Goal: Transaction & Acquisition: Purchase product/service

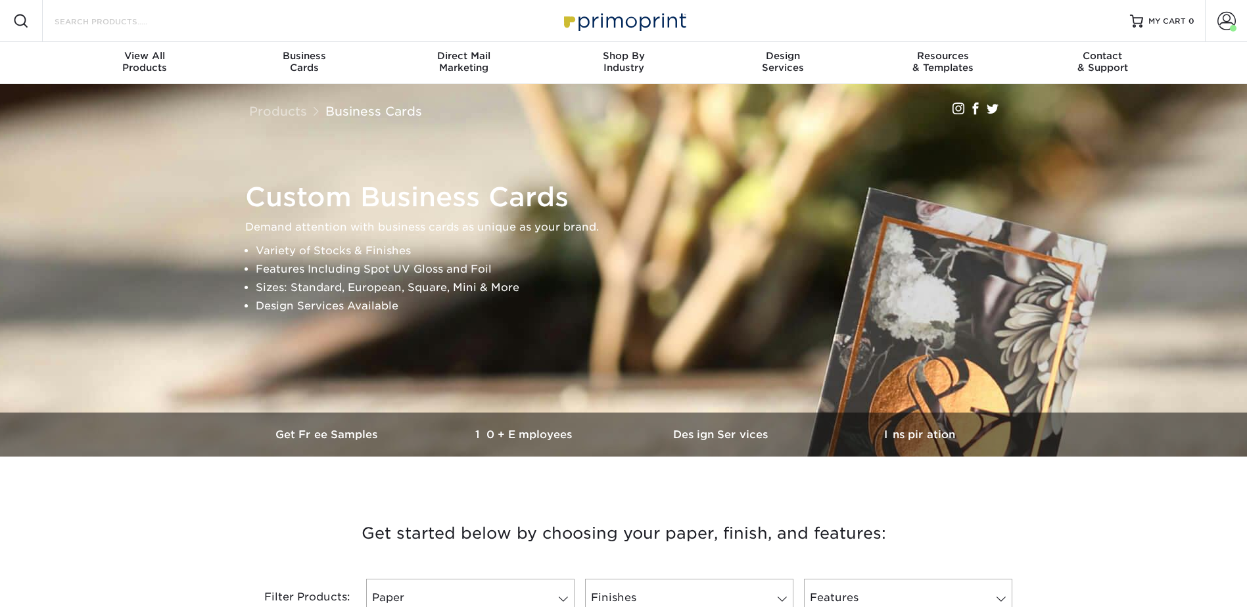
click at [131, 22] on input "Search Products" at bounding box center [117, 21] width 128 height 16
type input "t"
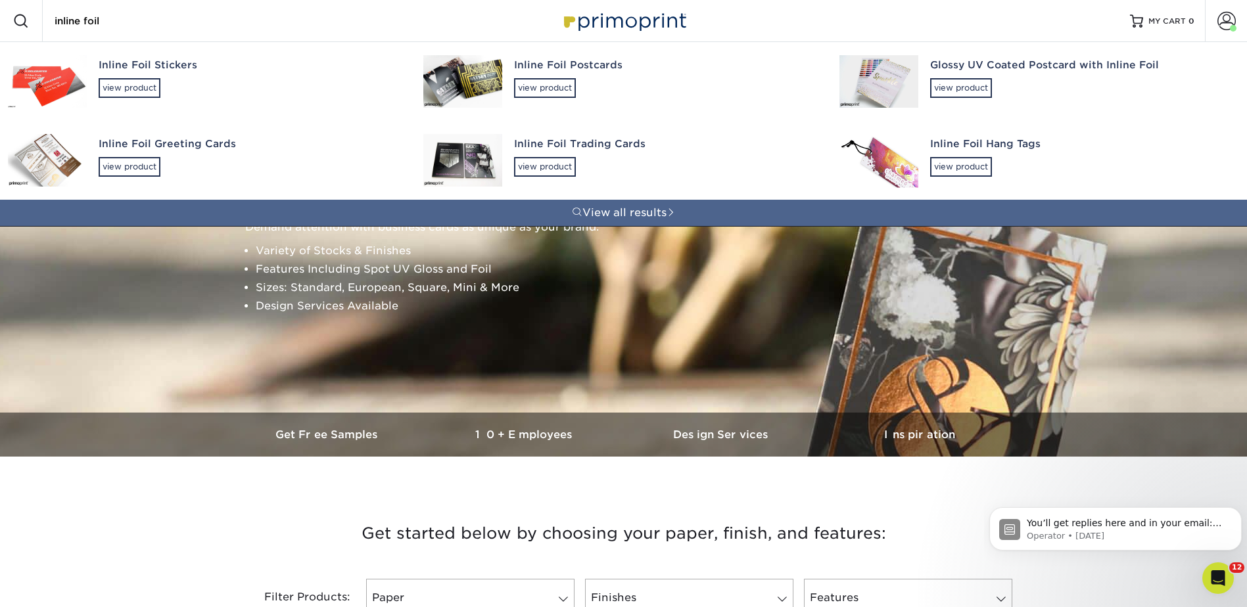
type input "inline foil"
click at [548, 71] on div "Inline Foil Postcards" at bounding box center [664, 65] width 301 height 15
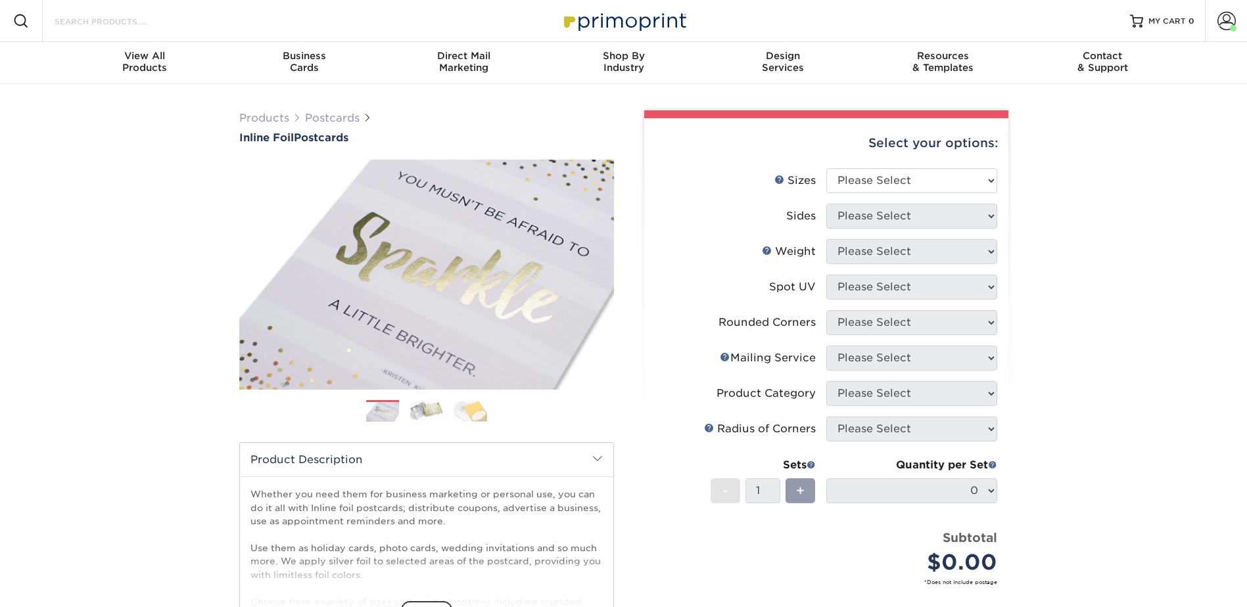
click at [160, 24] on input "Search Products" at bounding box center [117, 21] width 128 height 16
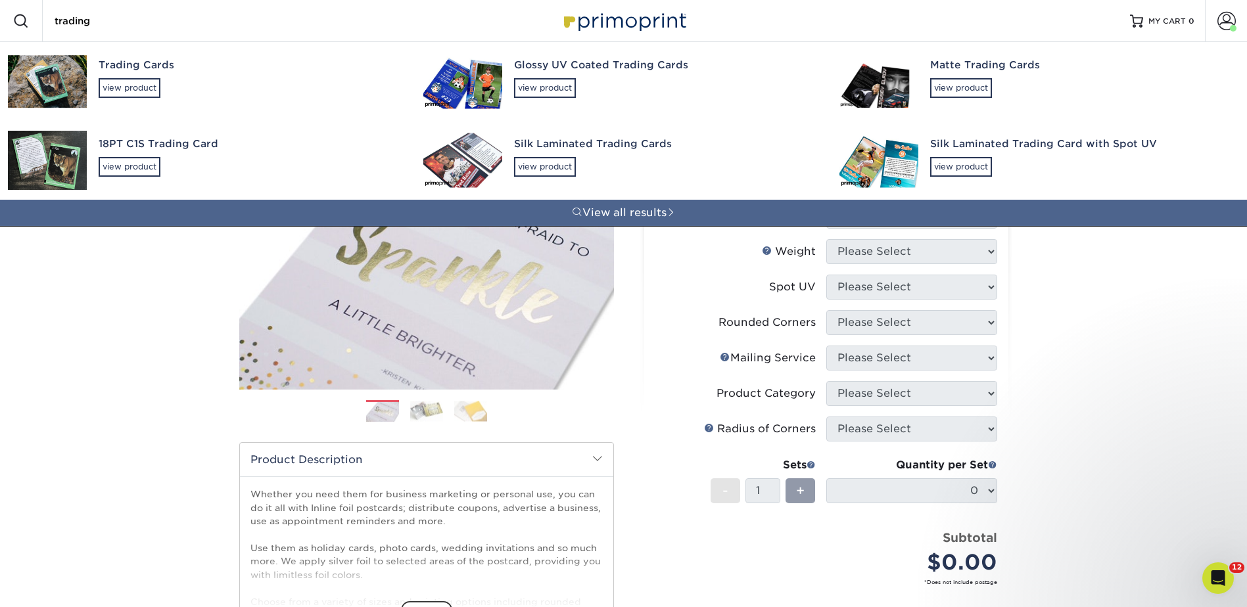
type input "trading"
click at [118, 76] on div "Trading Cards view product" at bounding box center [249, 78] width 301 height 72
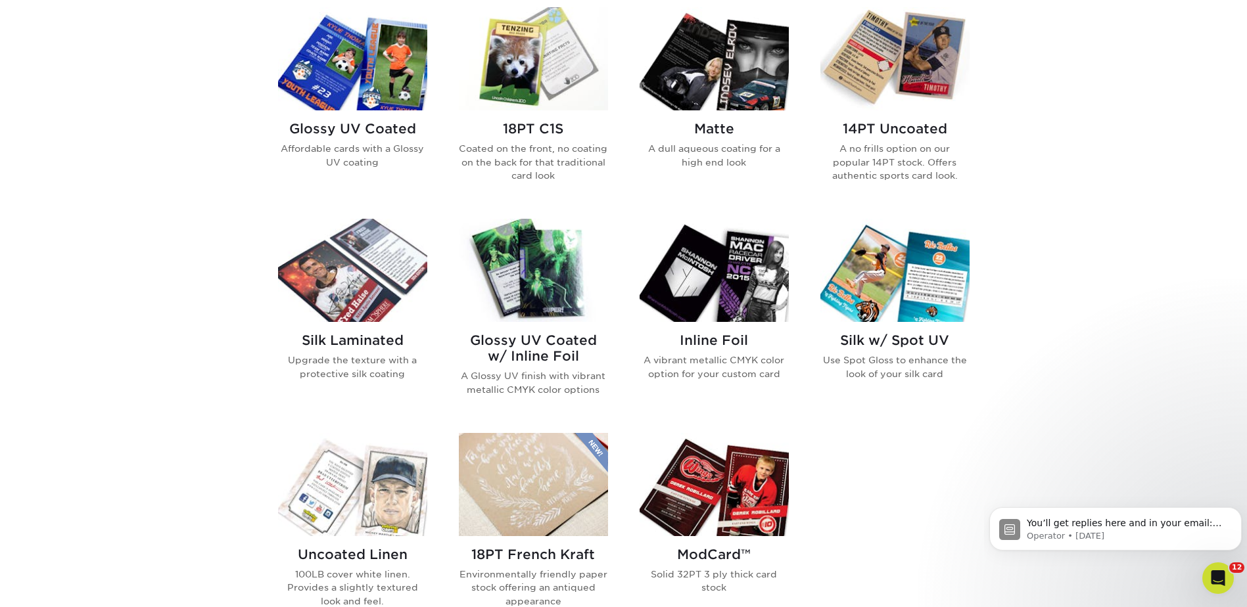
drag, startPoint x: 550, startPoint y: 273, endPoint x: 696, endPoint y: 253, distance: 147.3
click at [550, 273] on img at bounding box center [533, 270] width 149 height 103
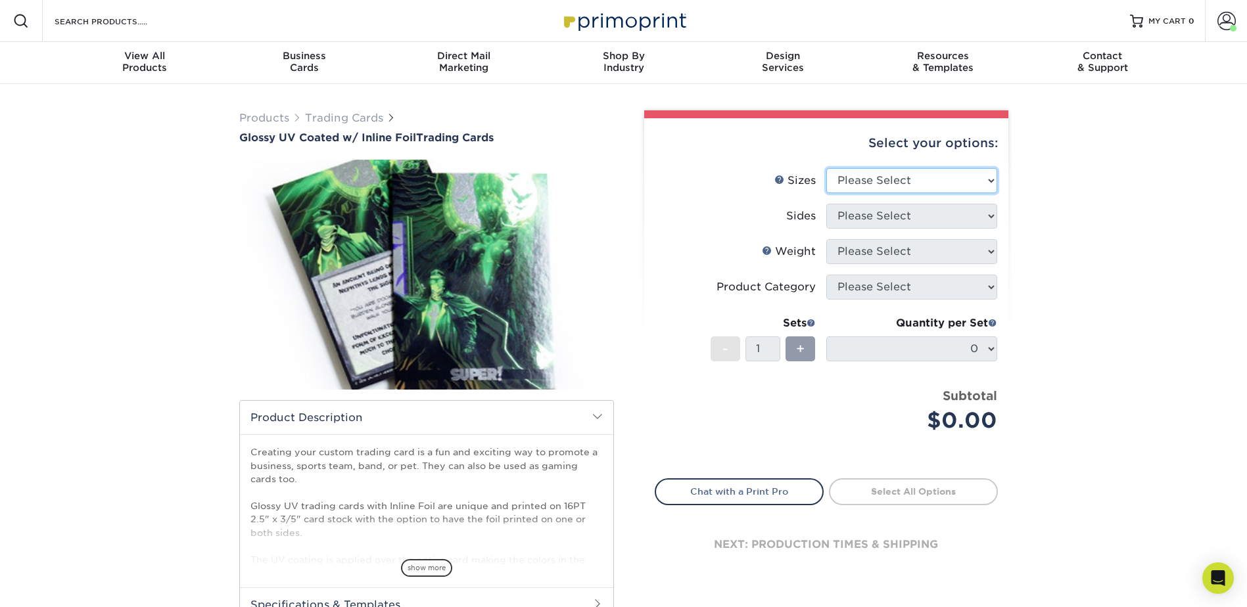
click at [875, 177] on select "Please Select 2.5" x 3.5"" at bounding box center [911, 180] width 171 height 25
select select "2.50x3.50"
click at [826, 168] on select "Please Select 2.5" x 3.5"" at bounding box center [911, 180] width 171 height 25
click at [857, 214] on select "Please Select Print Both Sides - Foil Back Only Print Both Sides - Foil Both Si…" at bounding box center [911, 216] width 171 height 25
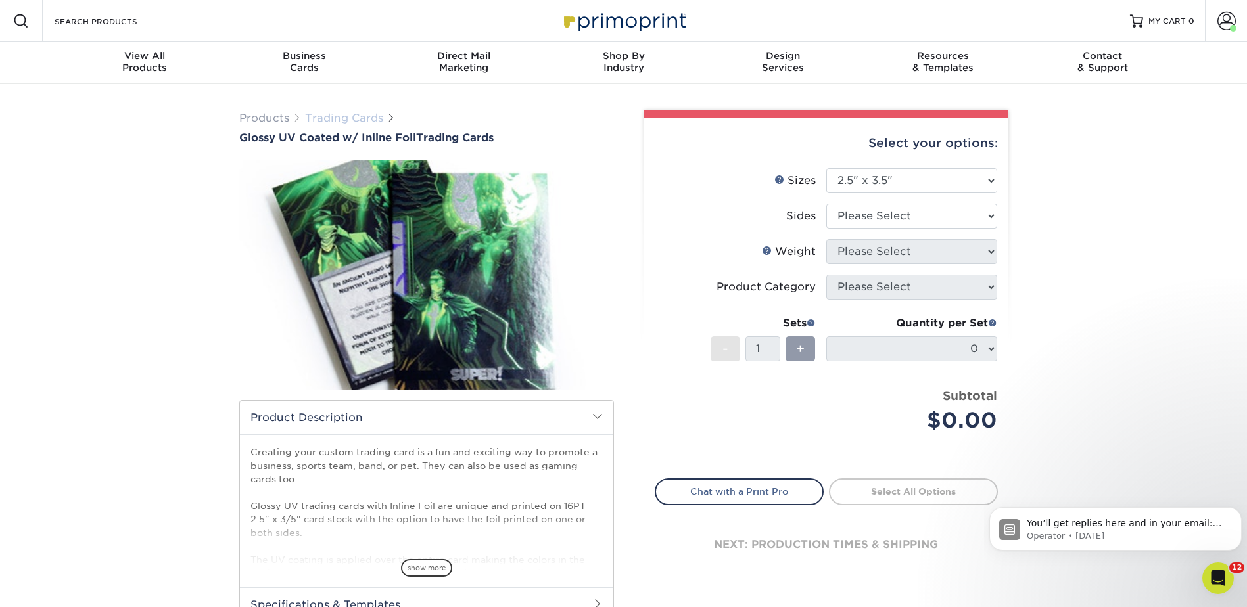
click at [348, 122] on link "Trading Cards" at bounding box center [344, 118] width 78 height 12
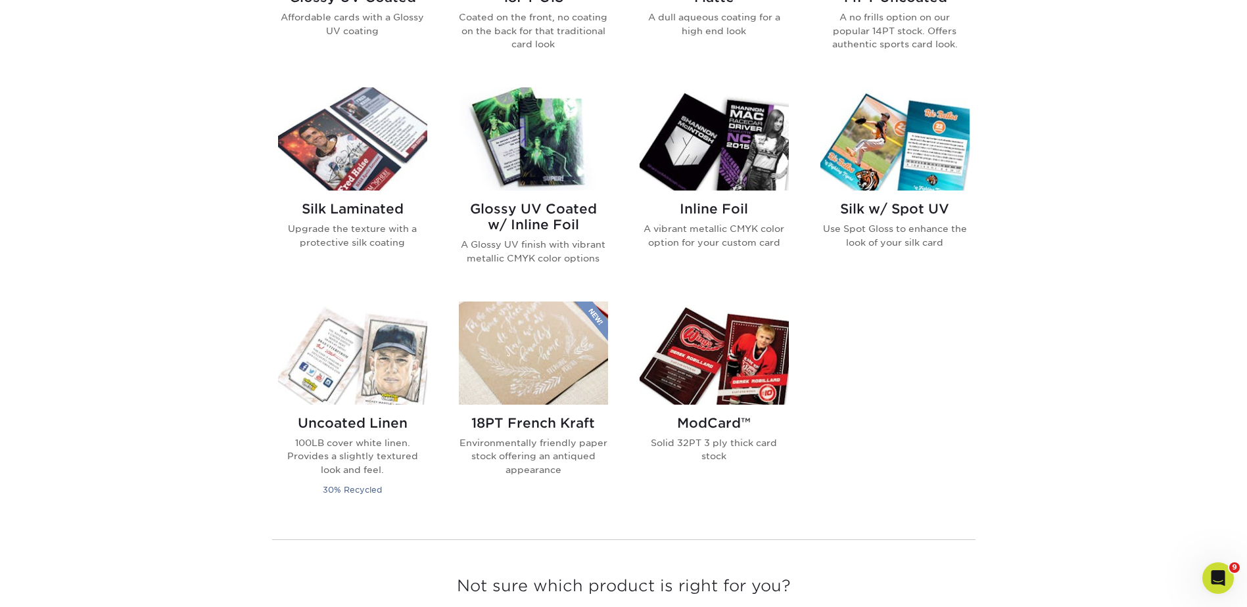
click at [690, 127] on img at bounding box center [714, 138] width 149 height 103
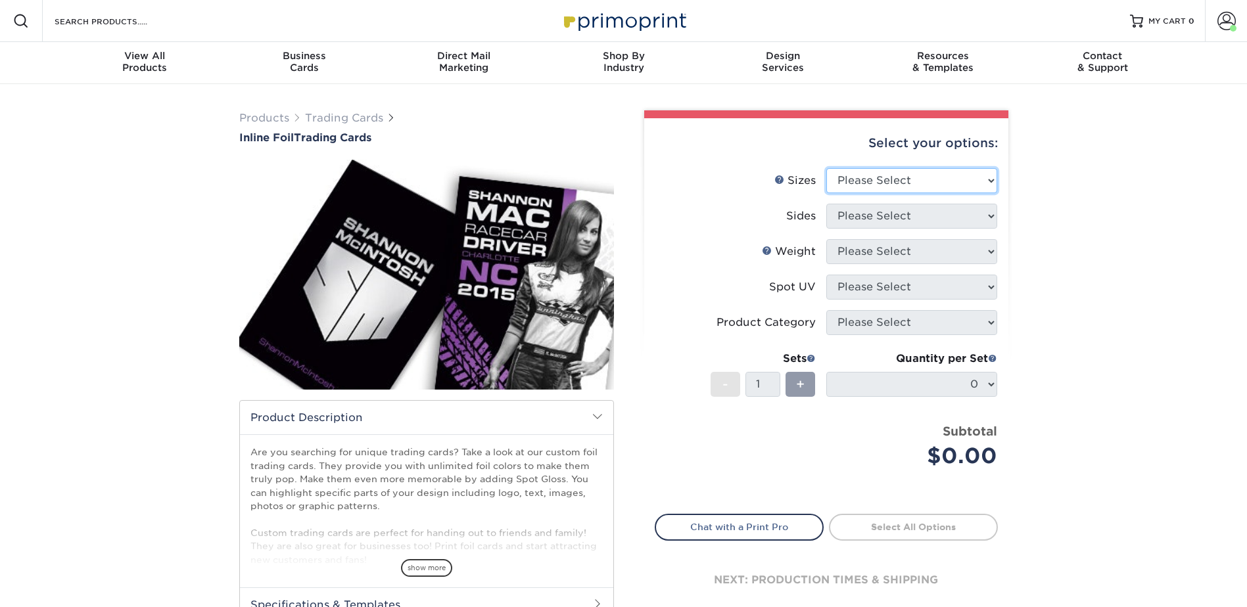
click at [853, 173] on select "Please Select 2.5" x 3.5"" at bounding box center [911, 180] width 171 height 25
select select "2.50x3.50"
click at [826, 168] on select "Please Select 2.5" x 3.5"" at bounding box center [911, 180] width 171 height 25
drag, startPoint x: 859, startPoint y: 207, endPoint x: 868, endPoint y: 220, distance: 16.0
click at [858, 207] on select "Please Select Print Both Sides - Foil Back Only Print Both Sides - Foil Both Si…" at bounding box center [911, 216] width 171 height 25
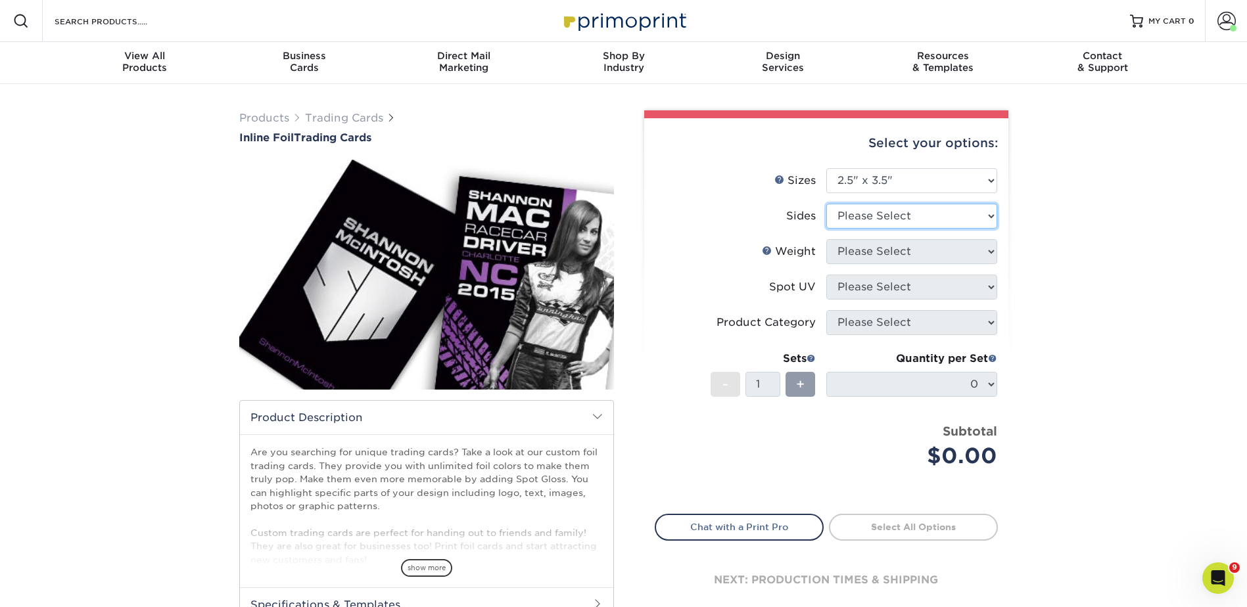
select select "34527644-b4fd-4ffb-9092-1318eefcd9d9"
click at [826, 204] on select "Please Select Print Both Sides - Foil Back Only Print Both Sides - Foil Both Si…" at bounding box center [911, 216] width 171 height 25
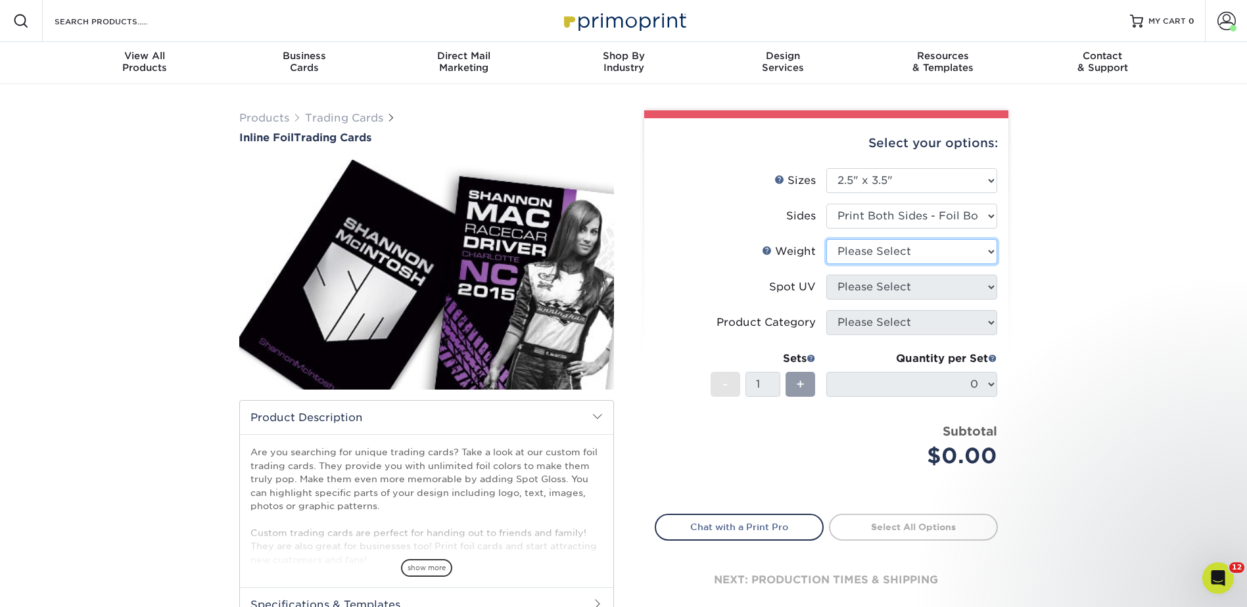
click at [845, 249] on select "Please Select 16PT" at bounding box center [911, 251] width 171 height 25
select select "16PT"
click at [826, 239] on select "Please Select 16PT" at bounding box center [911, 251] width 171 height 25
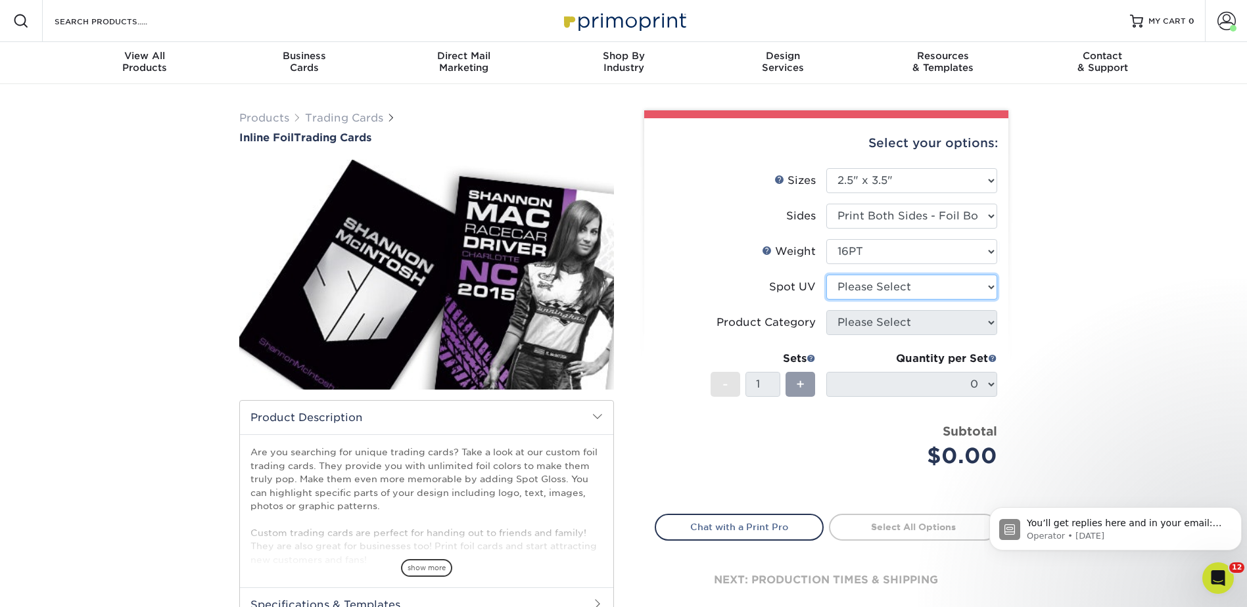
click at [842, 278] on select "Please Select No Spot UV Front and Back (Both Sides) Front Only Back Only" at bounding box center [911, 287] width 171 height 25
select select "3"
click at [826, 275] on select "Please Select No Spot UV Front and Back (Both Sides) Front Only Back Only" at bounding box center [911, 287] width 171 height 25
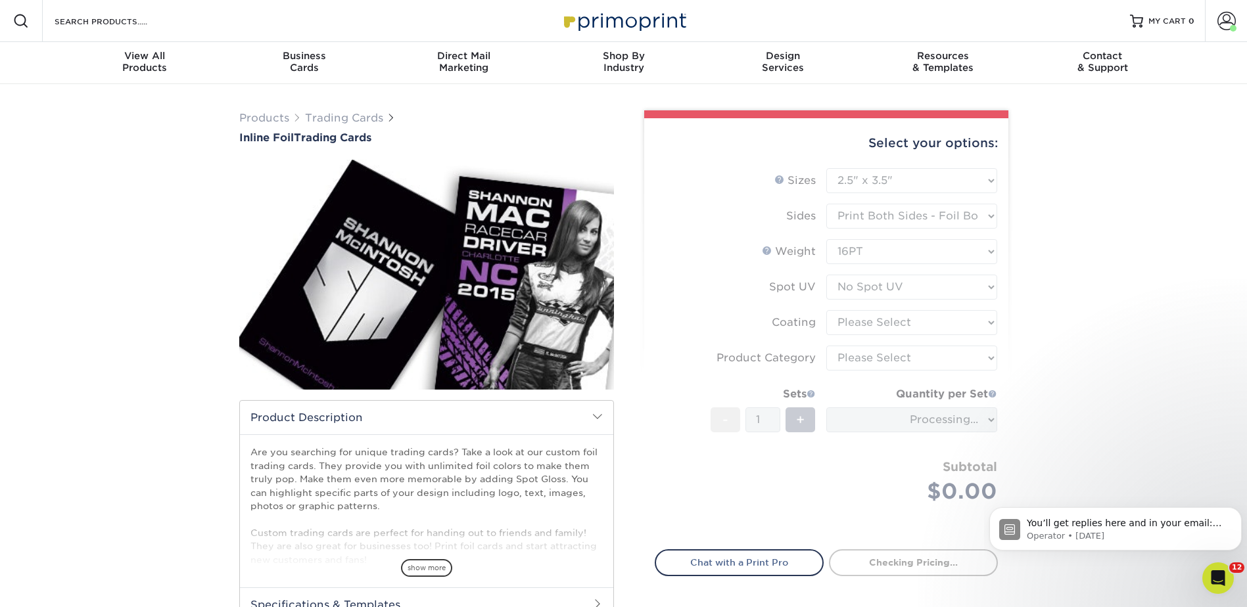
click at [850, 320] on form "Sizes Help Sizes Please Select 2.5" x 3.5" Sides Please Select 16PT - 1" at bounding box center [826, 351] width 343 height 366
click at [847, 321] on form "Sizes Help Sizes Please Select 2.5" x 3.5" Sides Please Select 16PT - 1" at bounding box center [826, 351] width 343 height 366
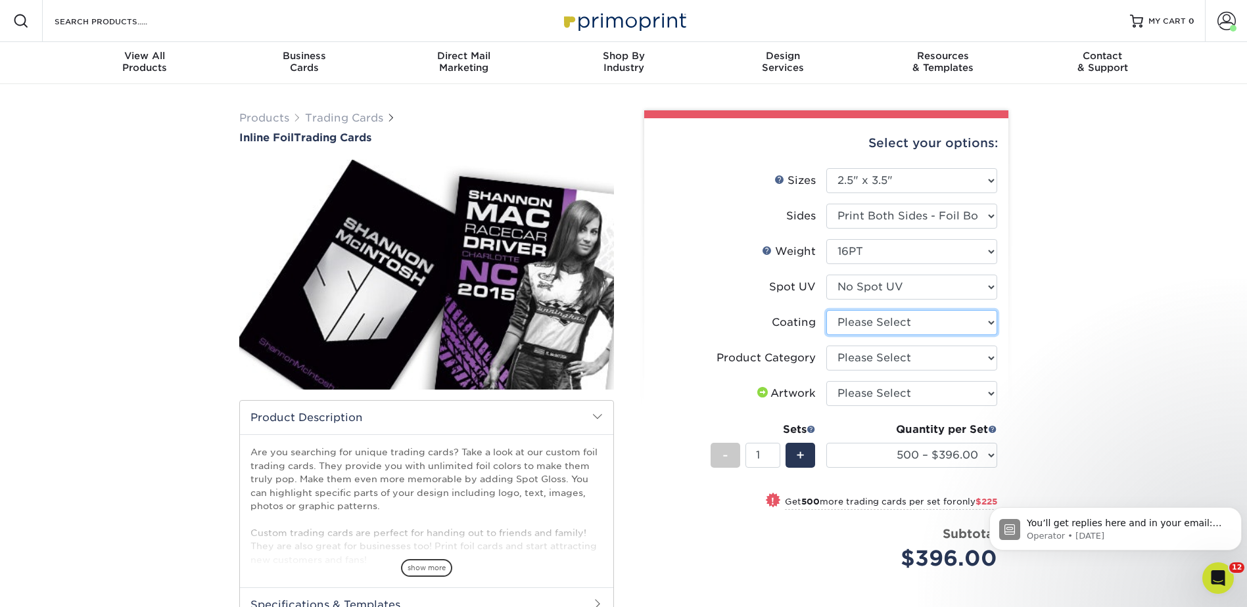
click at [847, 321] on select at bounding box center [911, 322] width 171 height 25
select select "3e7618de-abca-4bda-9f97-8b9129e913d8"
click at [826, 310] on select at bounding box center [911, 322] width 171 height 25
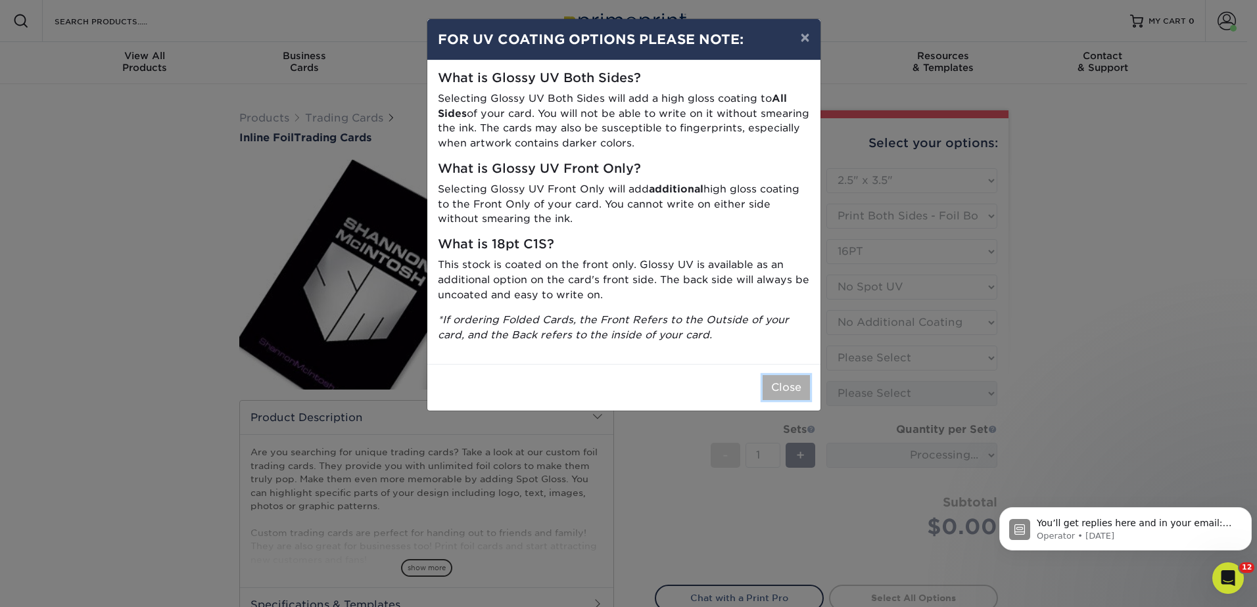
click at [795, 390] on button "Close" at bounding box center [786, 387] width 47 height 25
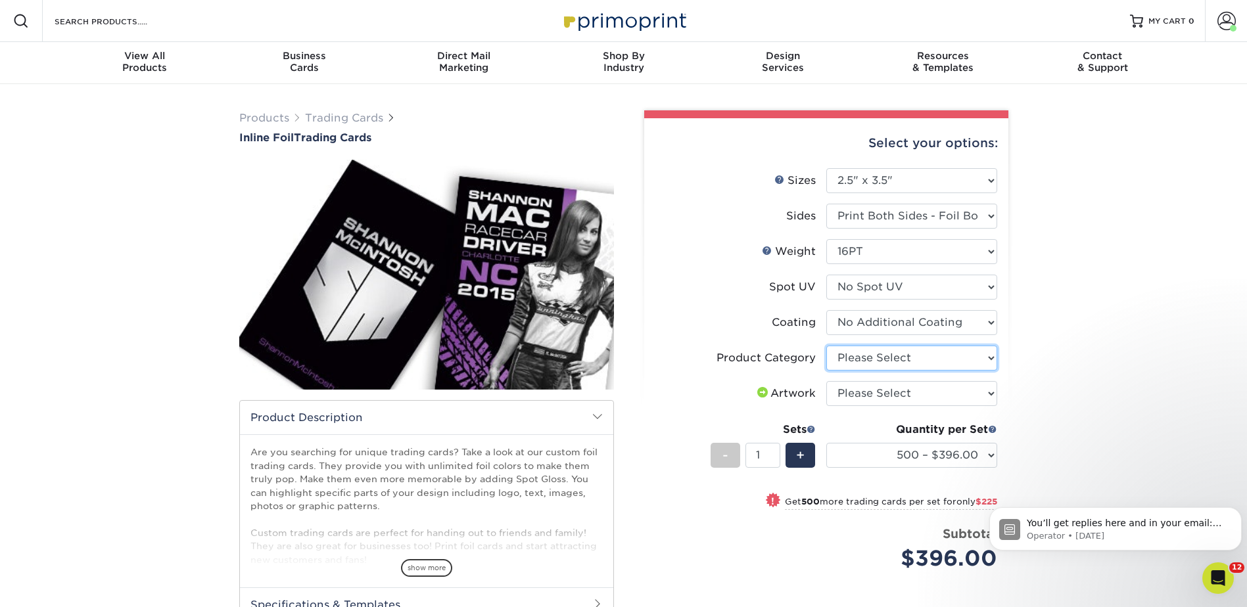
click at [857, 356] on select "Please Select Trading Cards" at bounding box center [911, 358] width 171 height 25
select select "c2f9bce9-36c2-409d-b101-c29d9d031e18"
click at [826, 346] on select "Please Select Trading Cards" at bounding box center [911, 358] width 171 height 25
click at [853, 391] on select "Please Select I will upload files I need a design - $100" at bounding box center [911, 393] width 171 height 25
select select "upload"
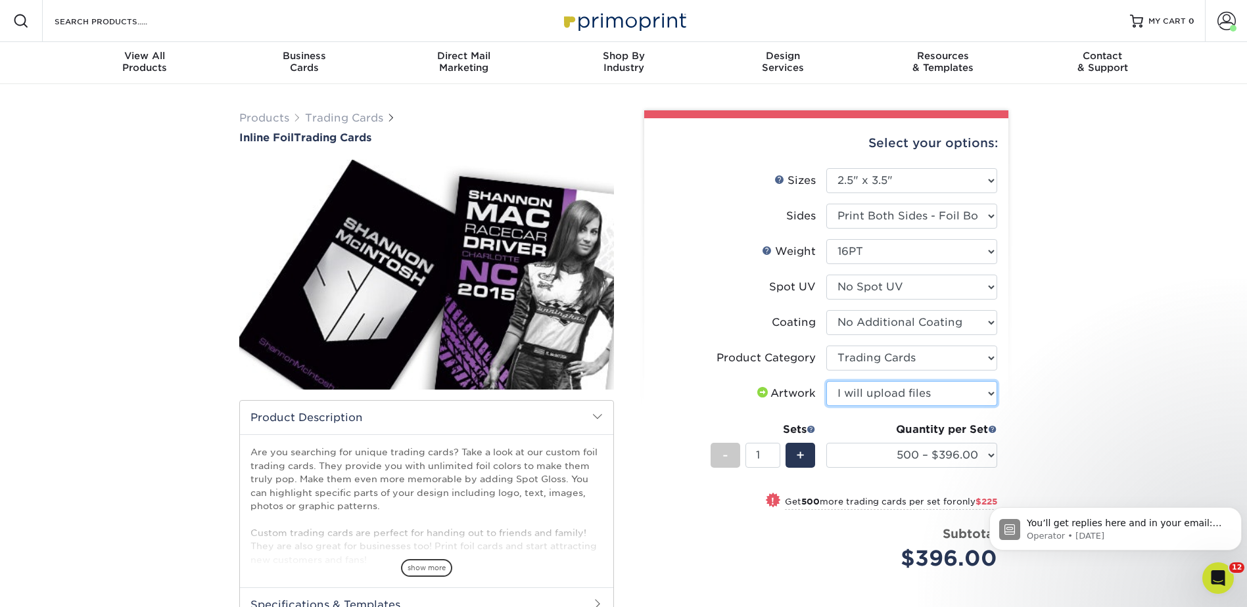
click at [826, 381] on select "Please Select I will upload files I need a design - $100" at bounding box center [911, 393] width 171 height 25
click at [1236, 511] on icon "Dismiss notification" at bounding box center [1237, 510] width 7 height 7
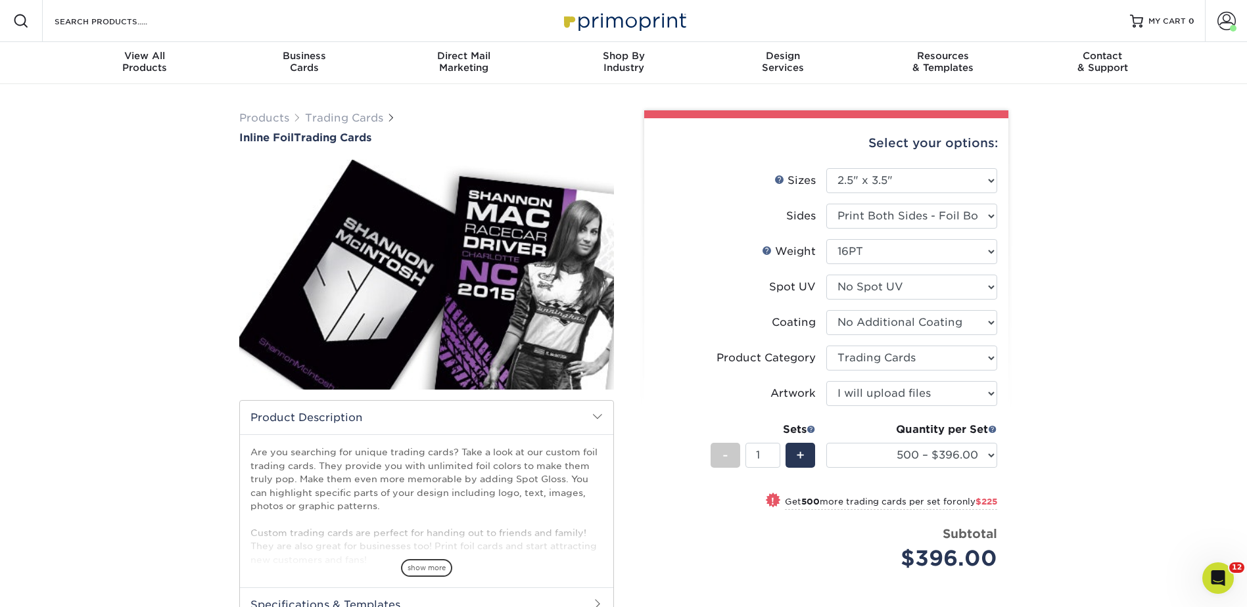
click at [1138, 318] on div "Products Trading Cards Inline Foil Trading Cards show more Templates /" at bounding box center [623, 427] width 1247 height 686
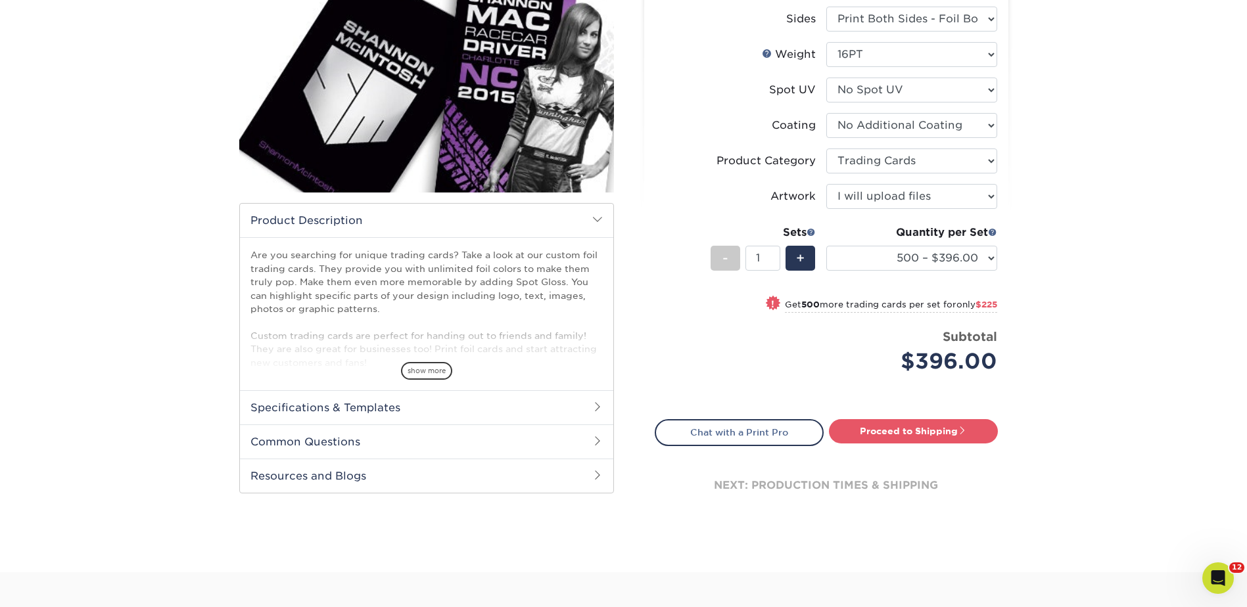
scroll to position [66, 0]
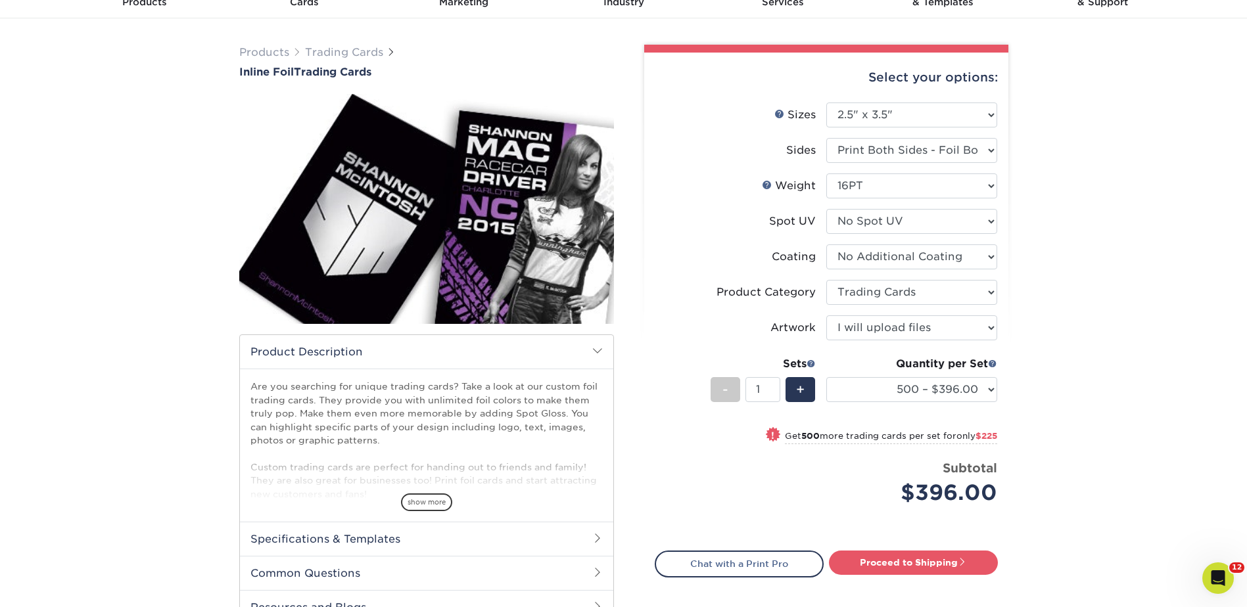
click at [1059, 176] on div "Products Trading Cards Inline Foil Trading Cards show more Templates /" at bounding box center [623, 361] width 1247 height 686
